Goal: Information Seeking & Learning: Find specific page/section

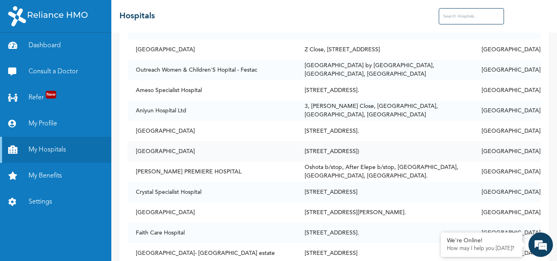
scroll to position [215, 0]
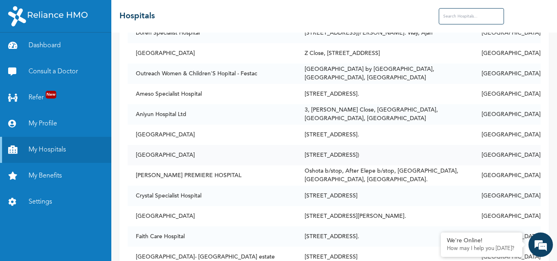
click at [164, 151] on td "[GEOGRAPHIC_DATA]" at bounding box center [212, 155] width 169 height 20
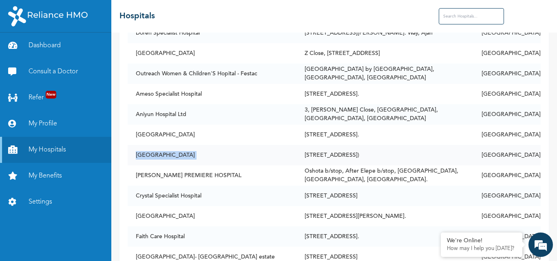
copy td "[GEOGRAPHIC_DATA]"
click at [388, 153] on td "[STREET_ADDRESS])" at bounding box center [385, 155] width 177 height 20
drag, startPoint x: 137, startPoint y: 148, endPoint x: 397, endPoint y: 148, distance: 260.6
click at [397, 148] on tr "Blue Cross Hospital 48, Ijaiye road, Ogba, (Beside UBA, Ikeja) Lagos" at bounding box center [334, 155] width 413 height 20
copy tr "Blue Cross Hospital 48, Ijaiye road, Ogba, (Beside UBA, Ik"
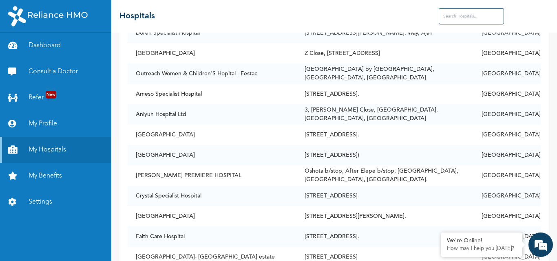
drag, startPoint x: 282, startPoint y: 260, endPoint x: 287, endPoint y: 275, distance: 15.4
click at [287, 261] on html "Dashboard Consult a Doctor Refer New My Profile My Hospitals My Benefits Settin…" at bounding box center [278, 130] width 557 height 261
